Goal: Transaction & Acquisition: Purchase product/service

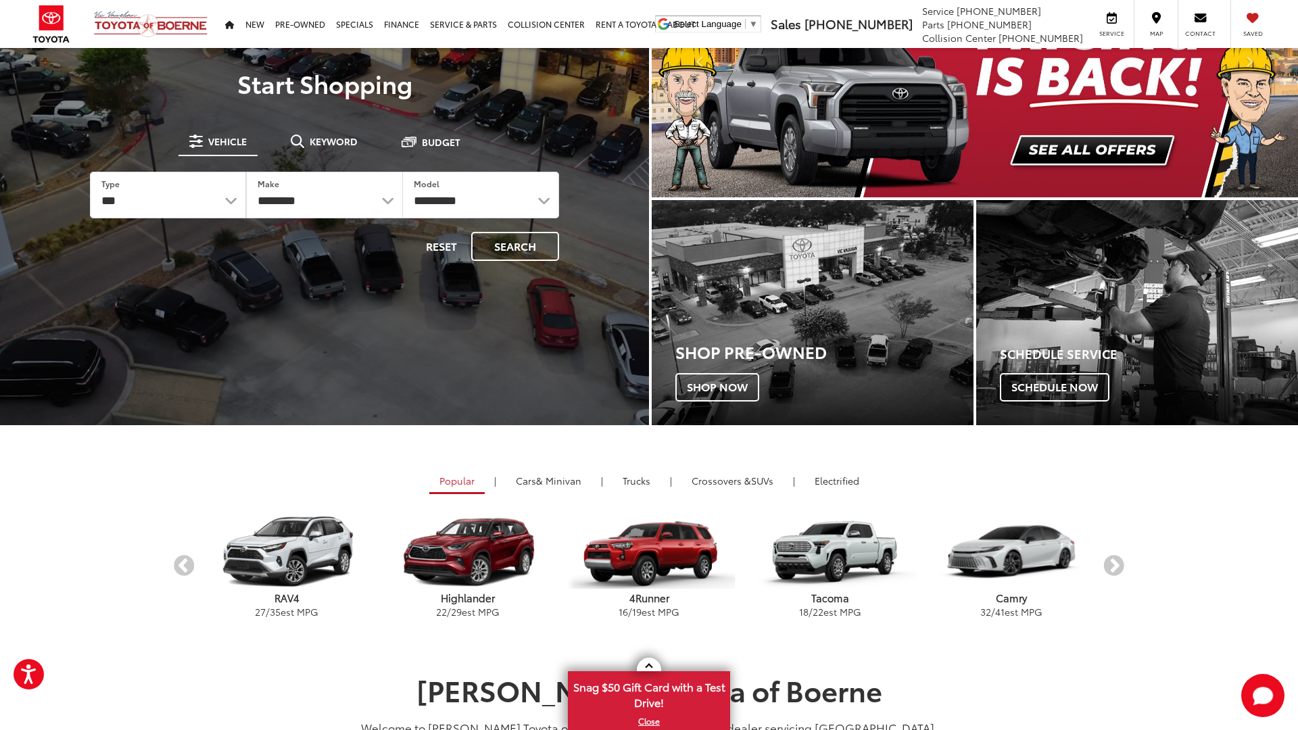
scroll to position [137, 0]
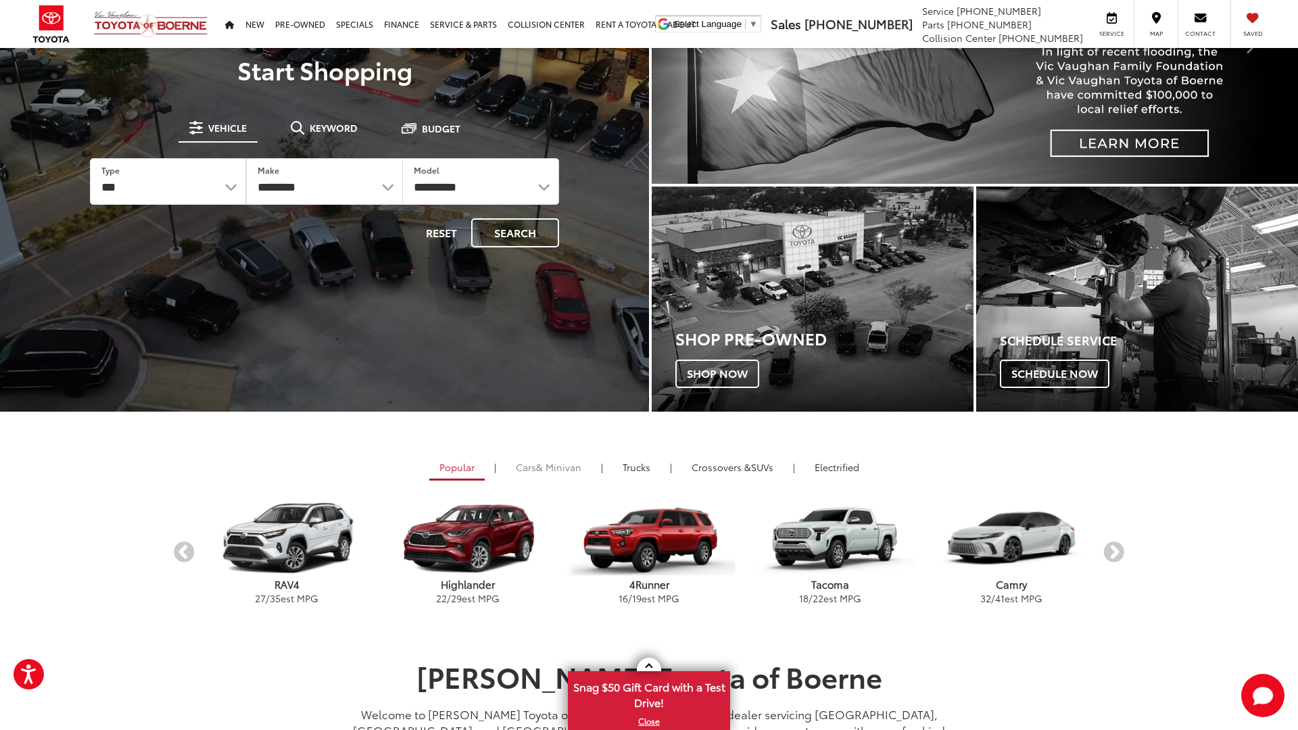
click at [573, 470] on span "& Minivan" at bounding box center [558, 467] width 45 height 14
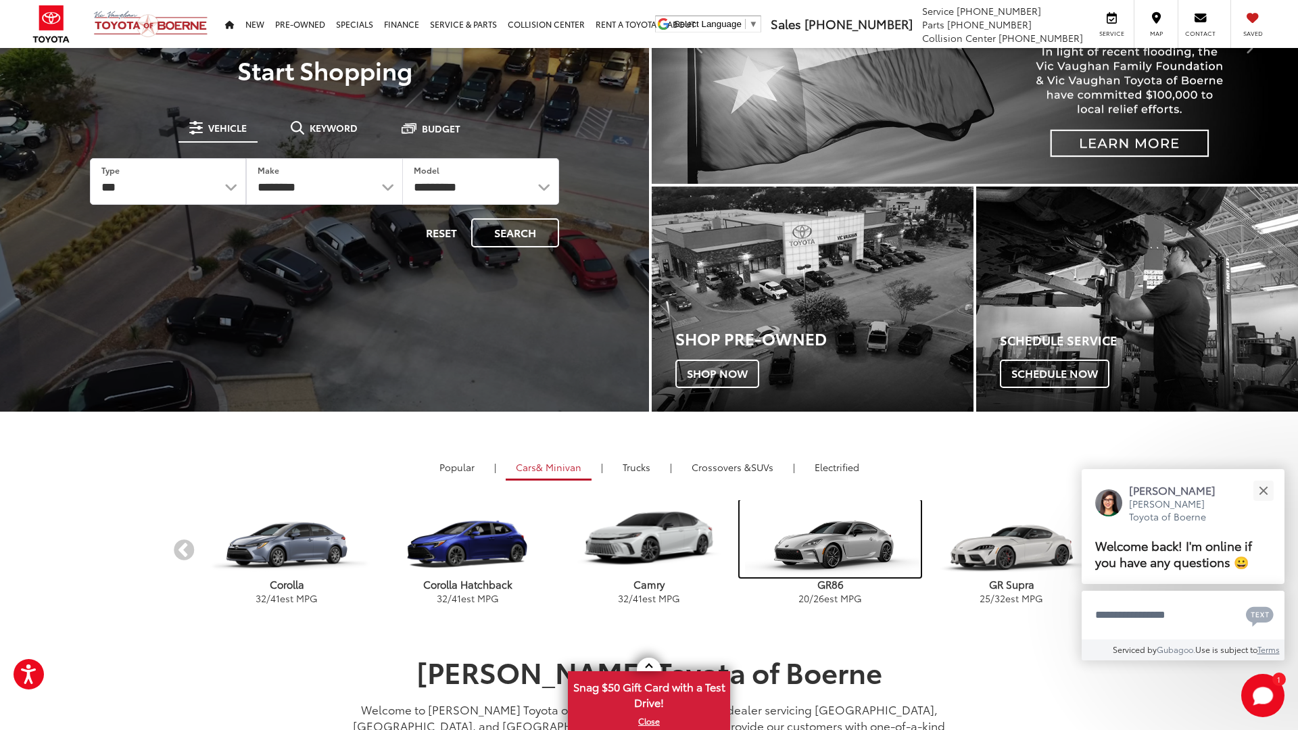
click at [800, 539] on img "carousel" at bounding box center [829, 538] width 181 height 77
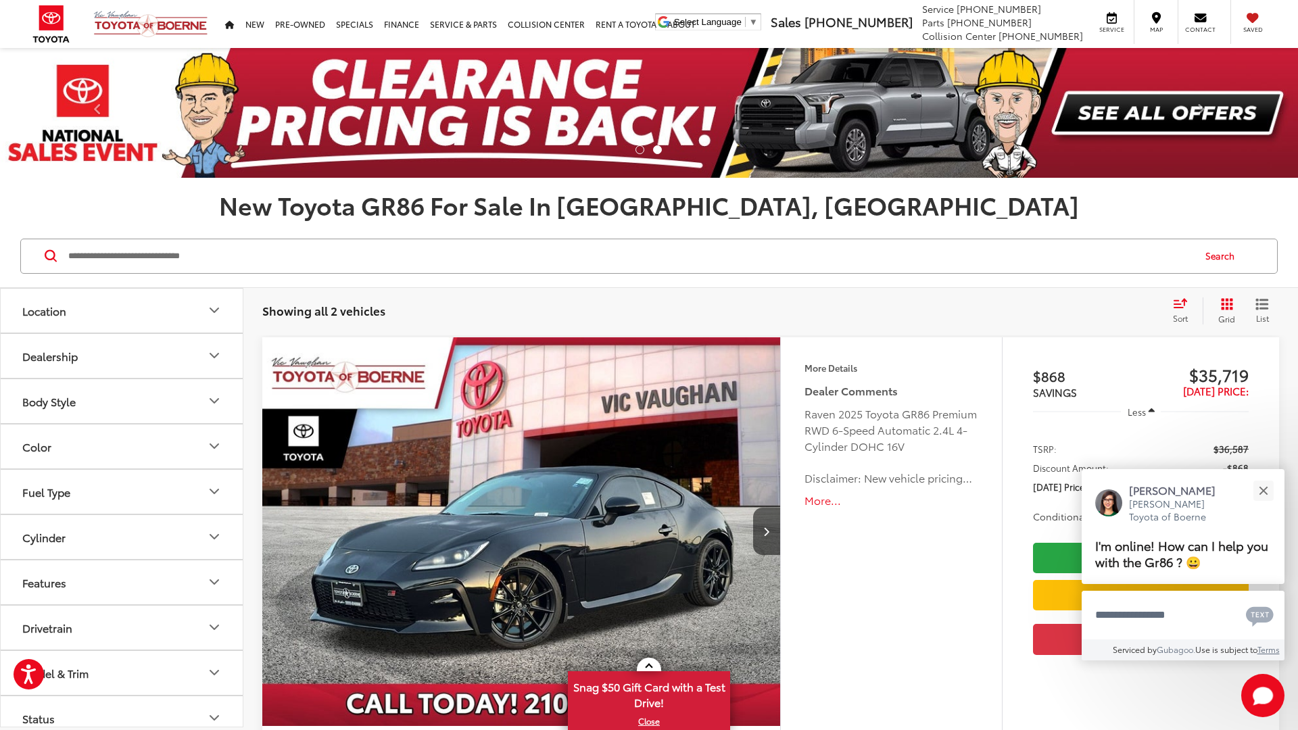
scroll to position [228, 0]
click at [76, 618] on button "Drivetrain" at bounding box center [122, 626] width 243 height 44
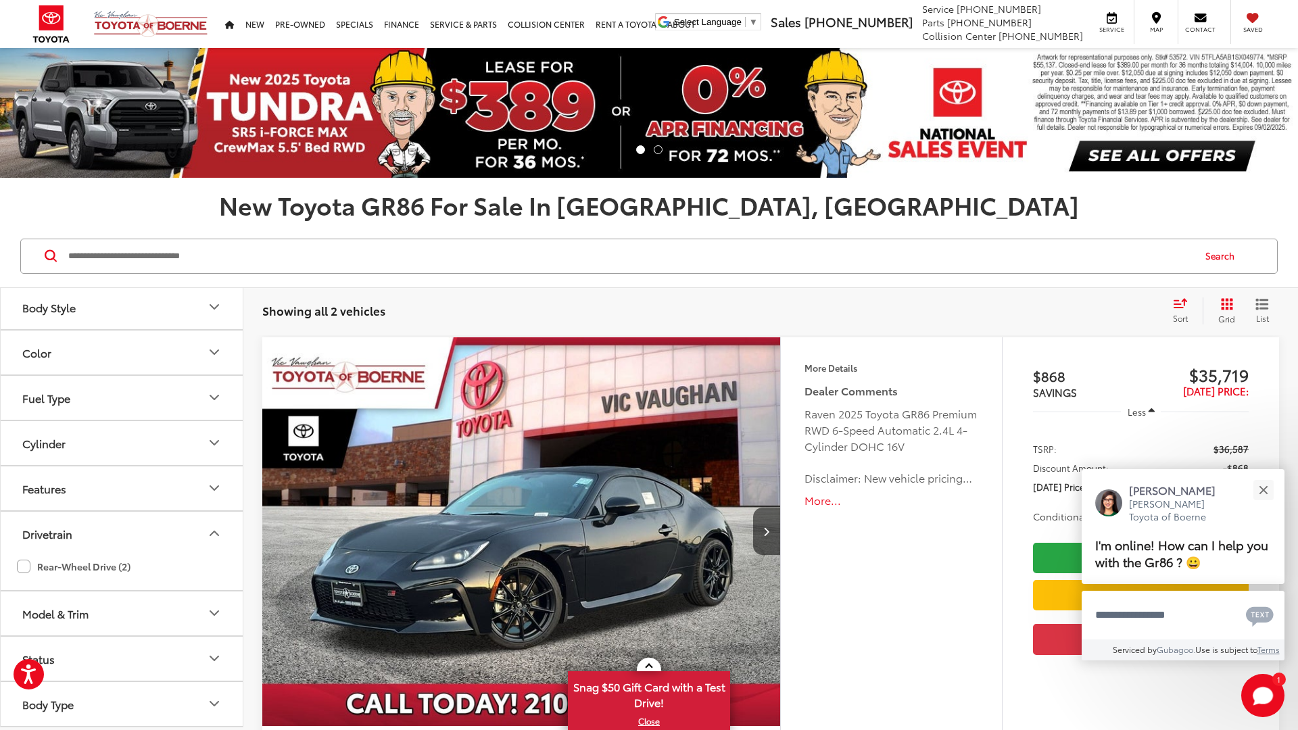
click at [131, 524] on button "Drivetrain" at bounding box center [122, 534] width 243 height 44
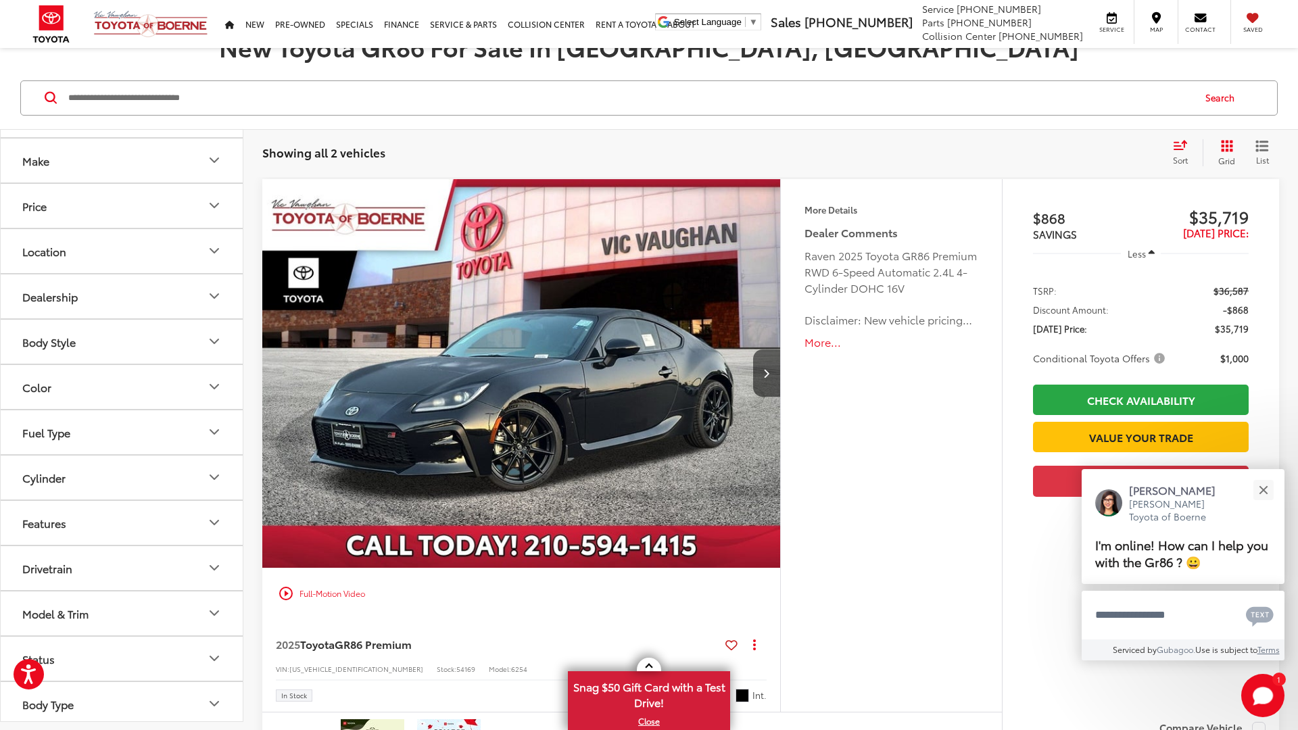
scroll to position [160, 0]
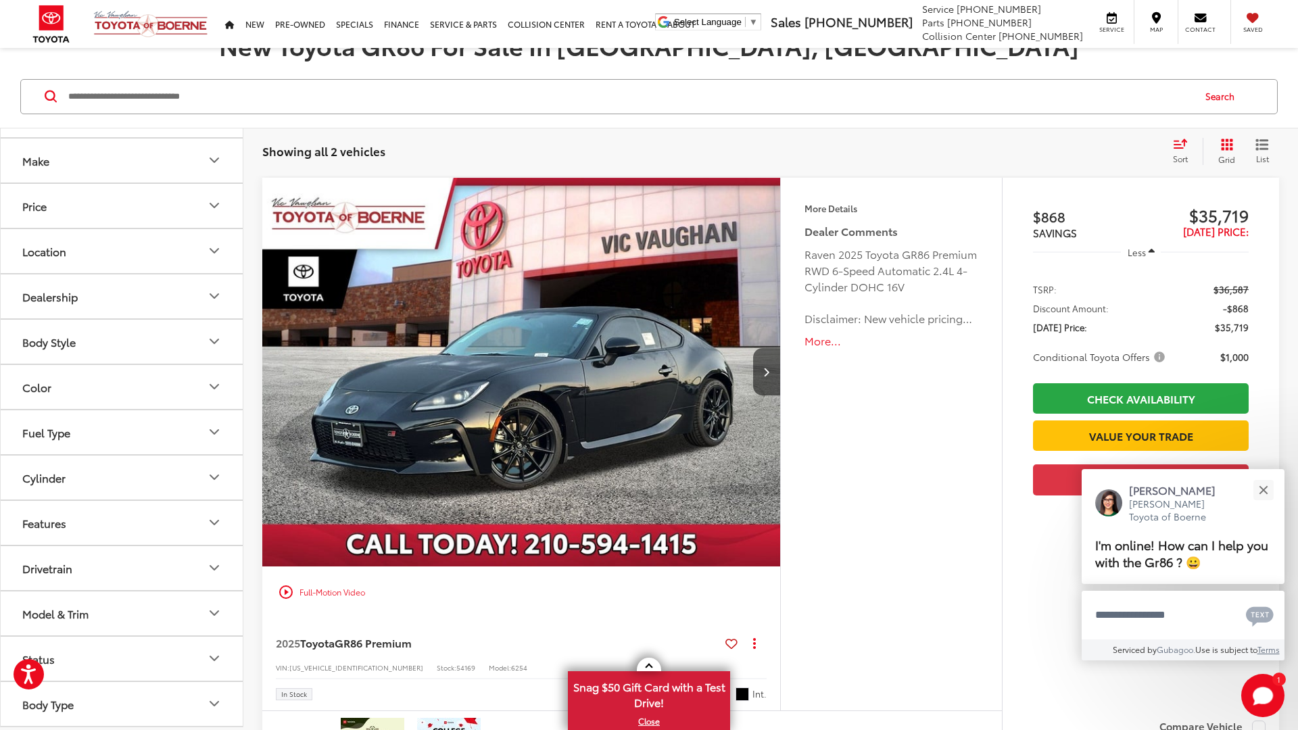
click at [74, 522] on button "Features" at bounding box center [122, 523] width 243 height 44
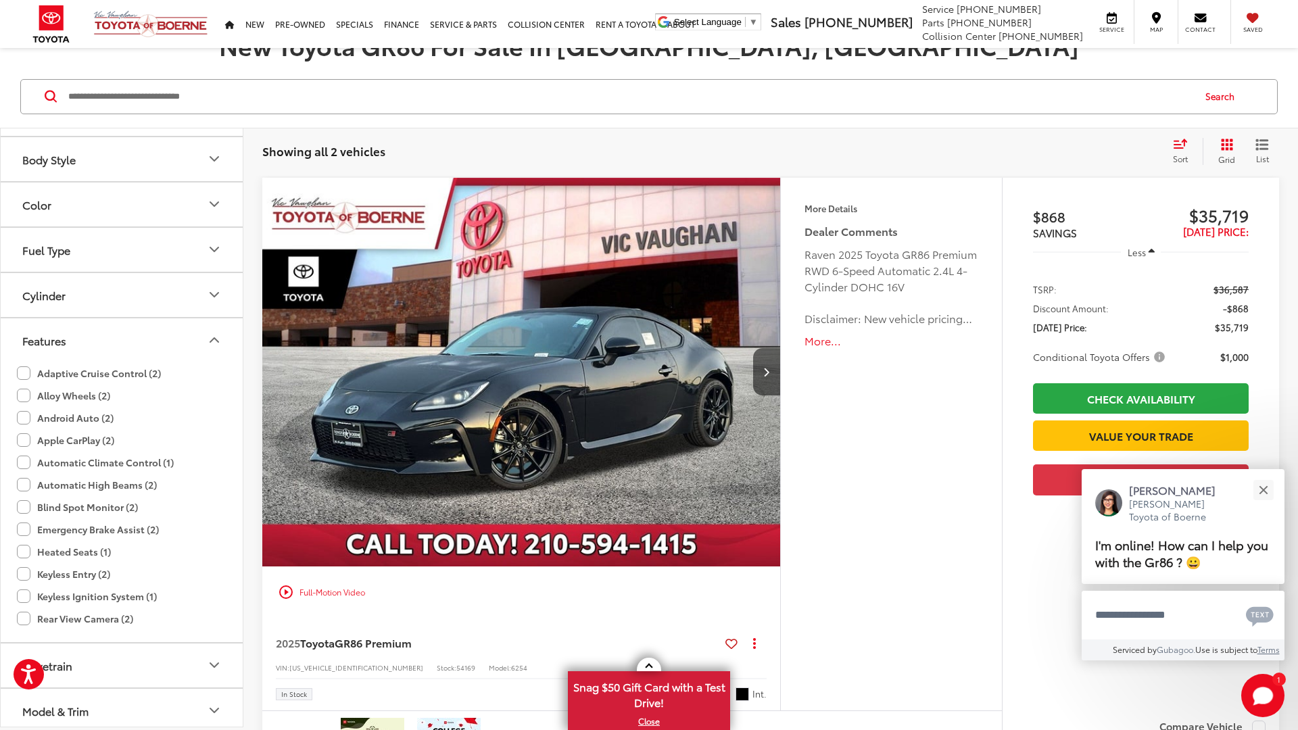
scroll to position [310, 0]
click at [145, 347] on button "Features" at bounding box center [122, 340] width 243 height 44
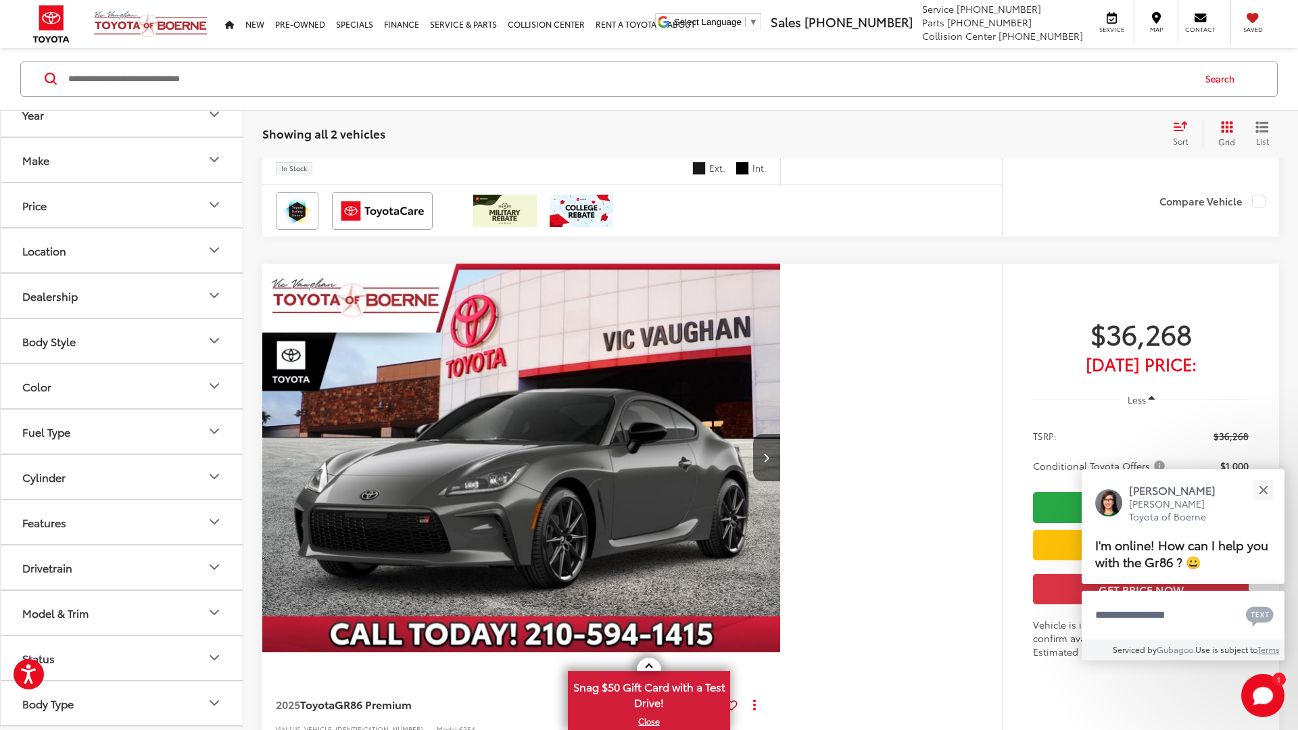
scroll to position [687, 0]
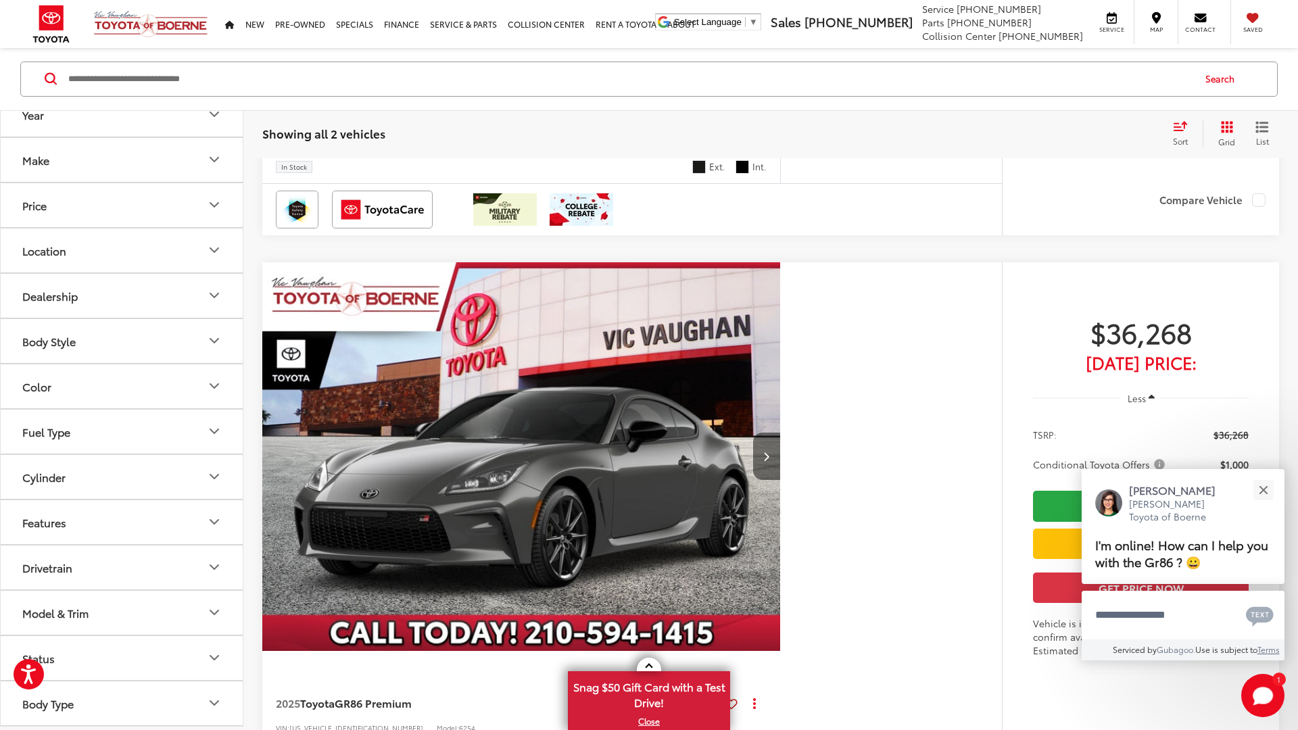
click at [770, 465] on button "Next image" at bounding box center [766, 456] width 27 height 47
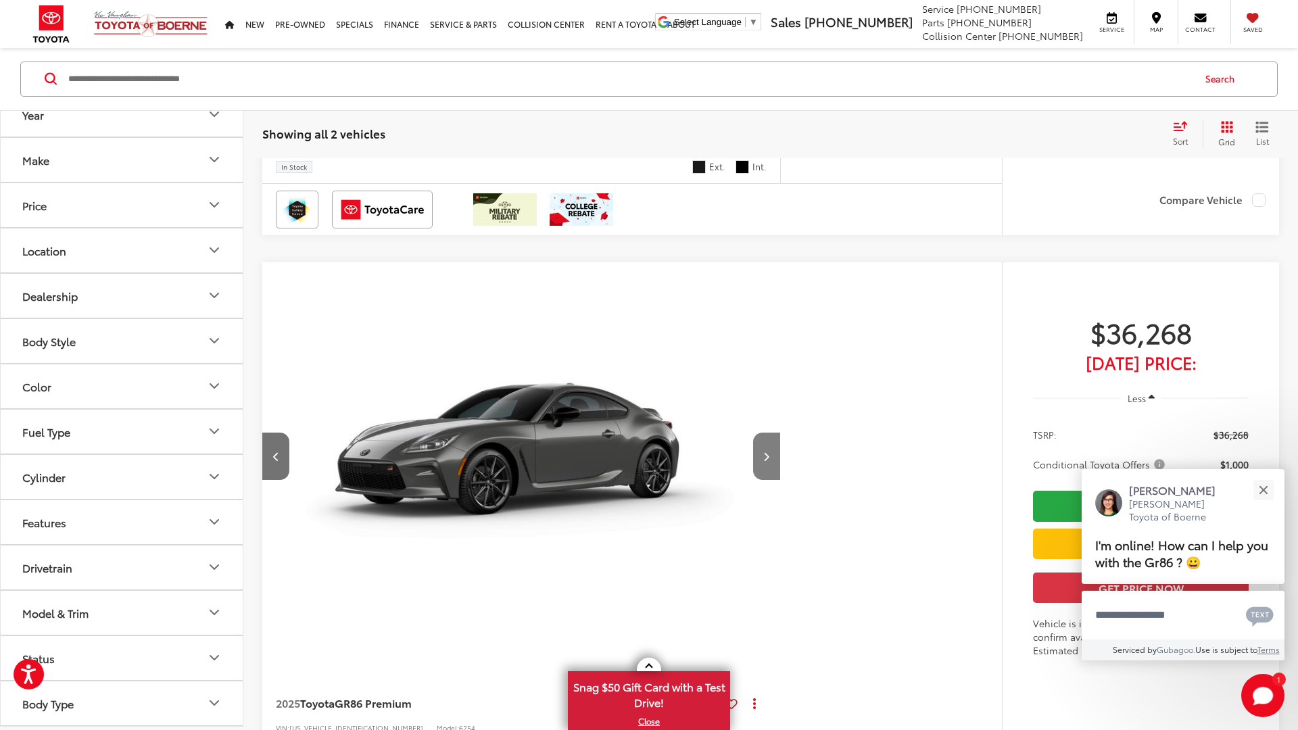
click at [770, 465] on button "Next image" at bounding box center [766, 456] width 27 height 47
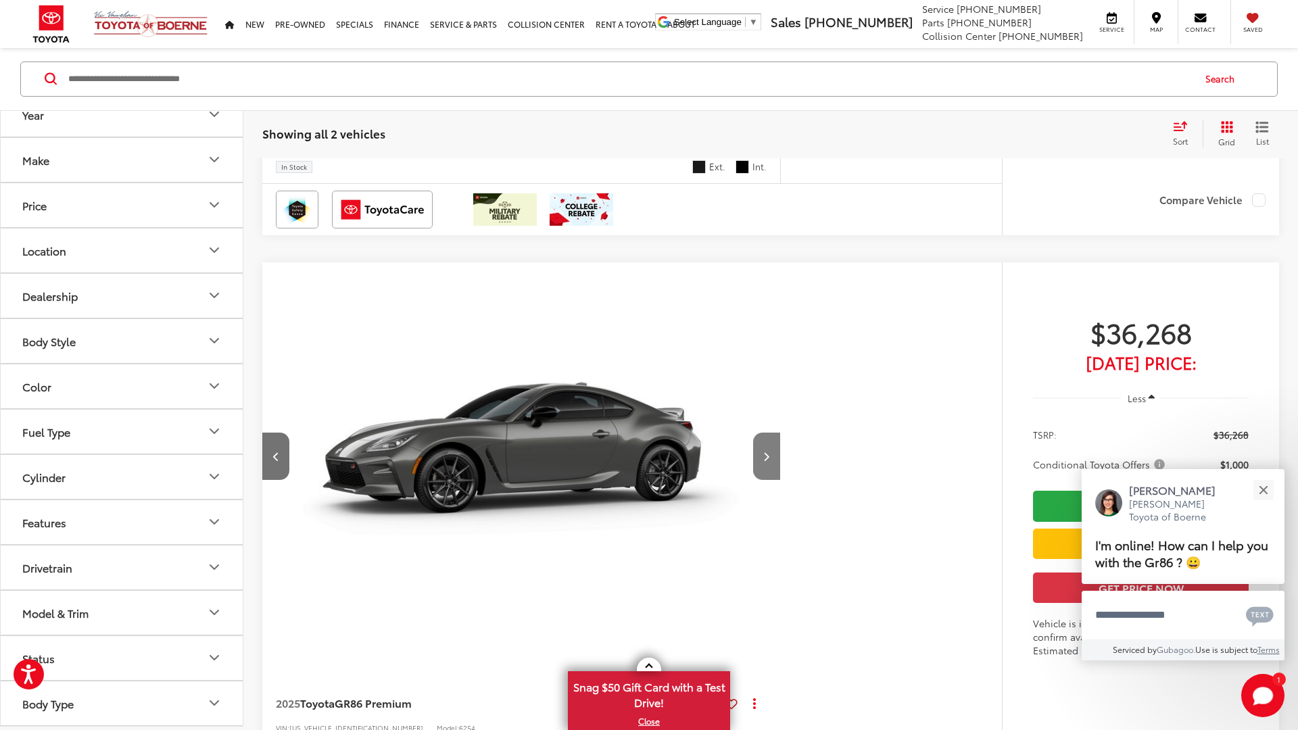
click at [770, 465] on button "Next image" at bounding box center [766, 456] width 27 height 47
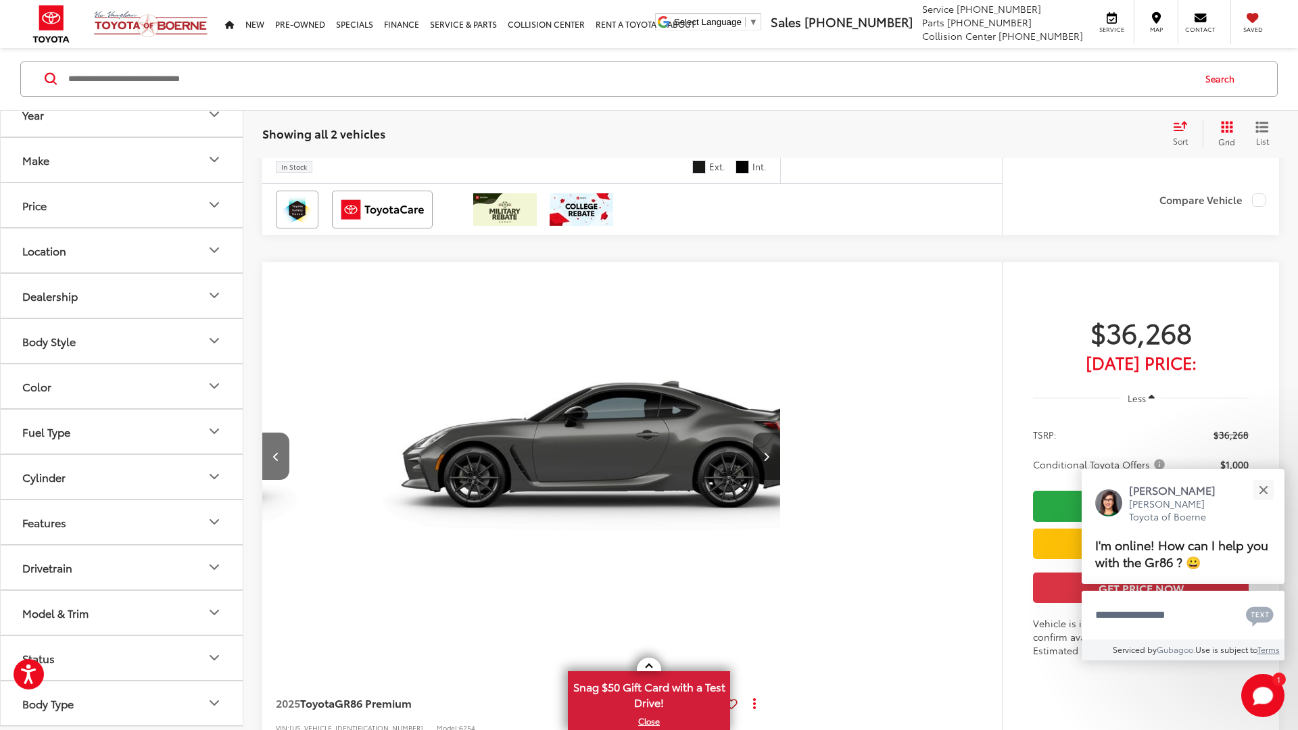
click at [770, 465] on button "Next image" at bounding box center [766, 456] width 27 height 47
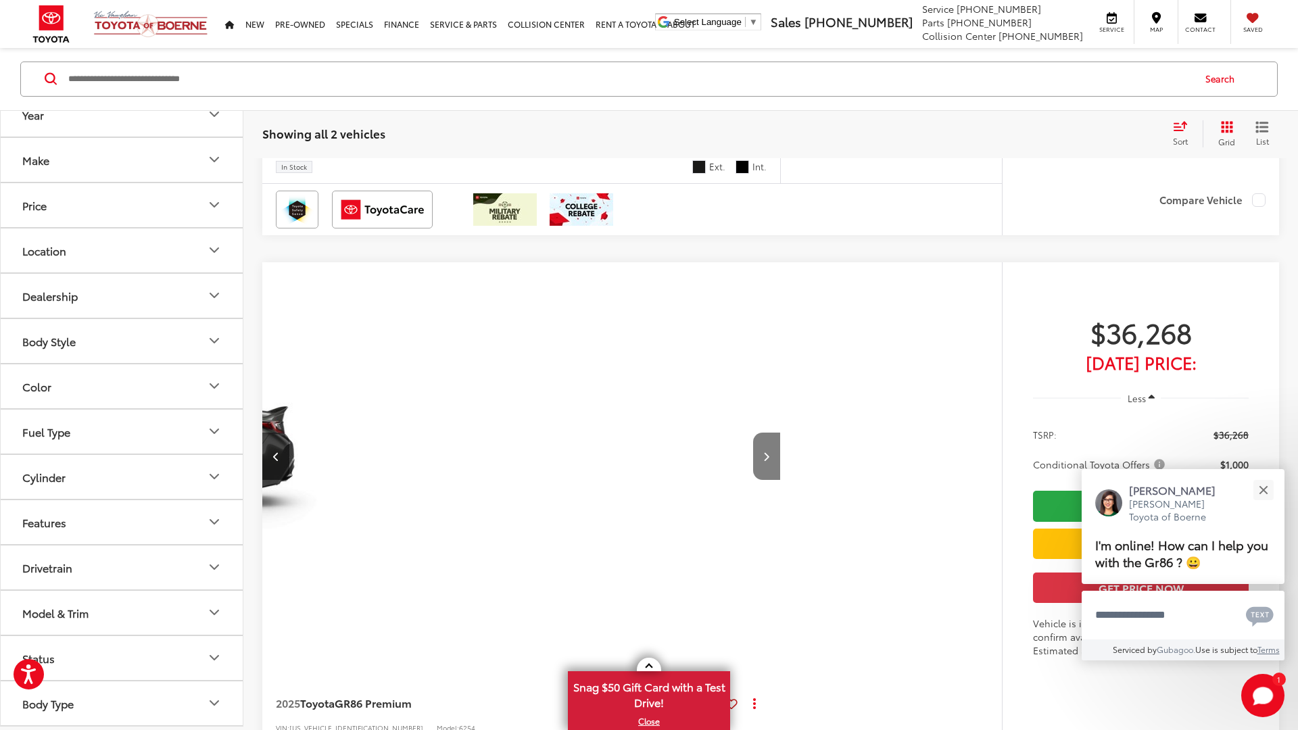
click at [770, 465] on button "Next image" at bounding box center [766, 456] width 27 height 47
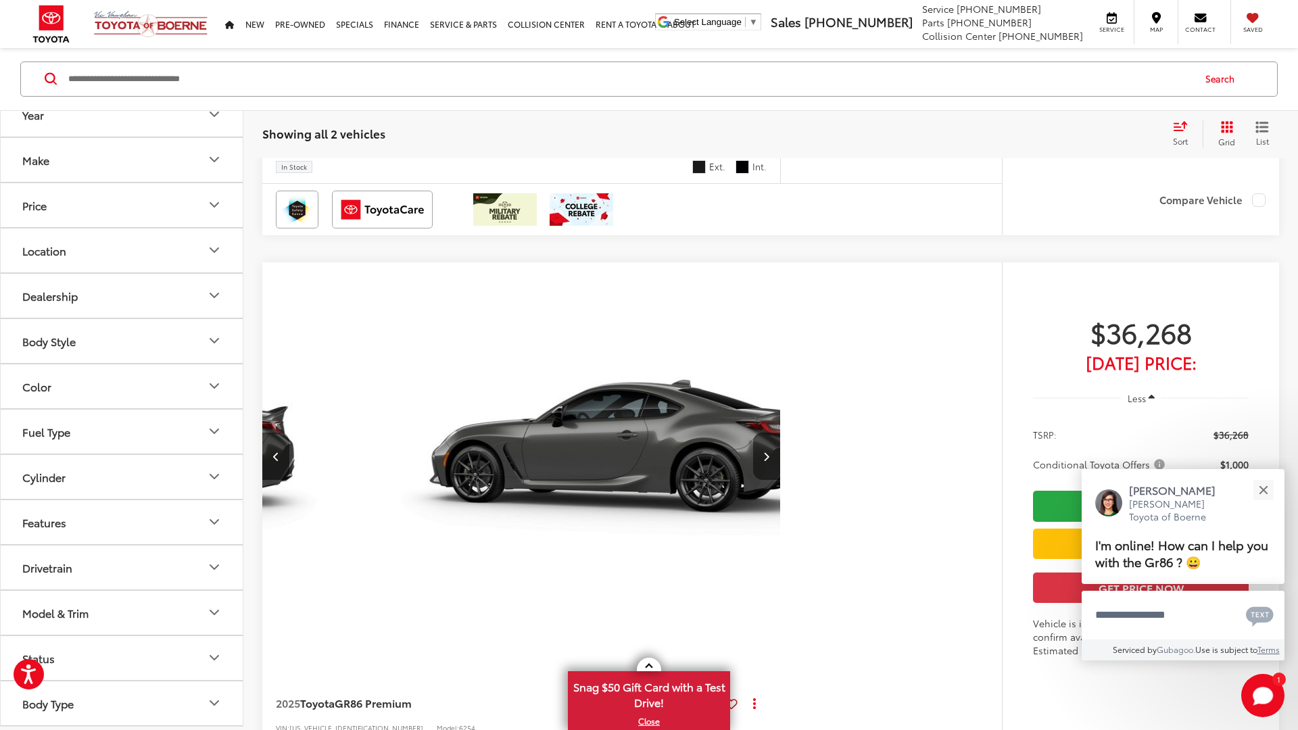
scroll to position [0, 2509]
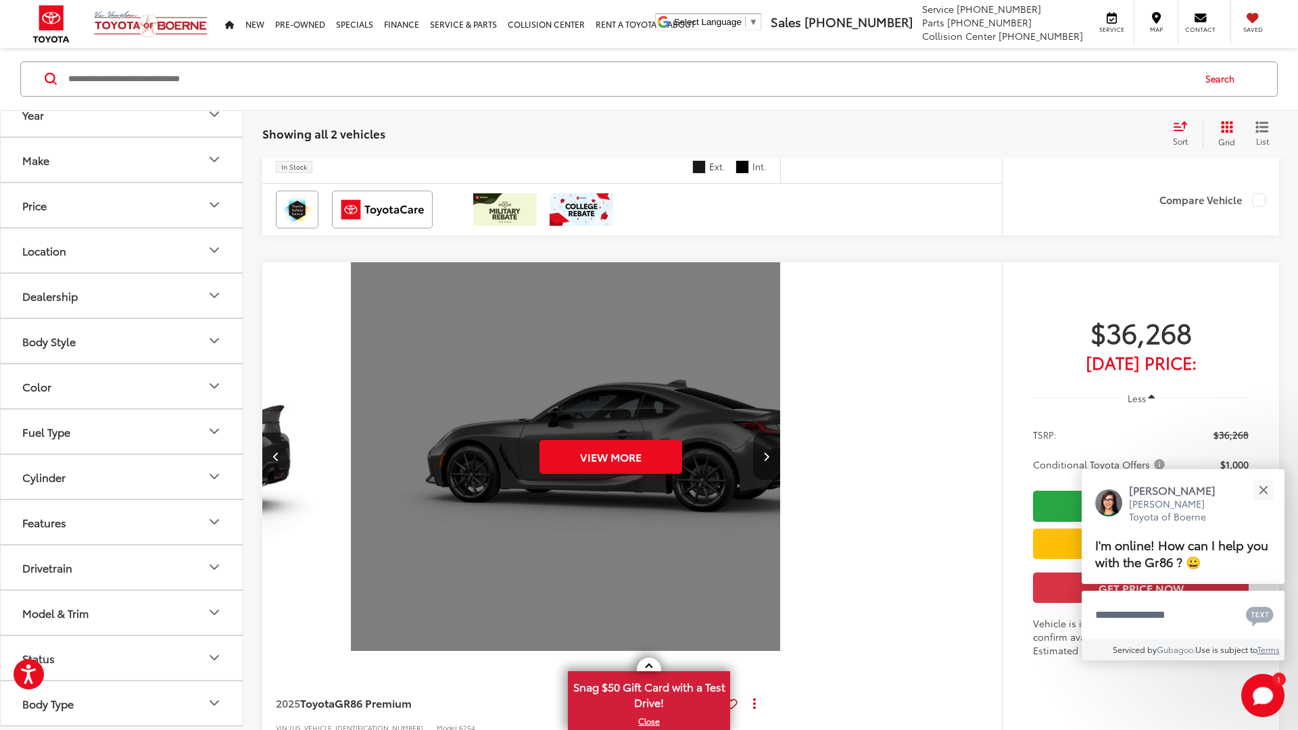
click at [770, 465] on div "View More" at bounding box center [611, 457] width 520 height 390
